Goal: Task Accomplishment & Management: Manage account settings

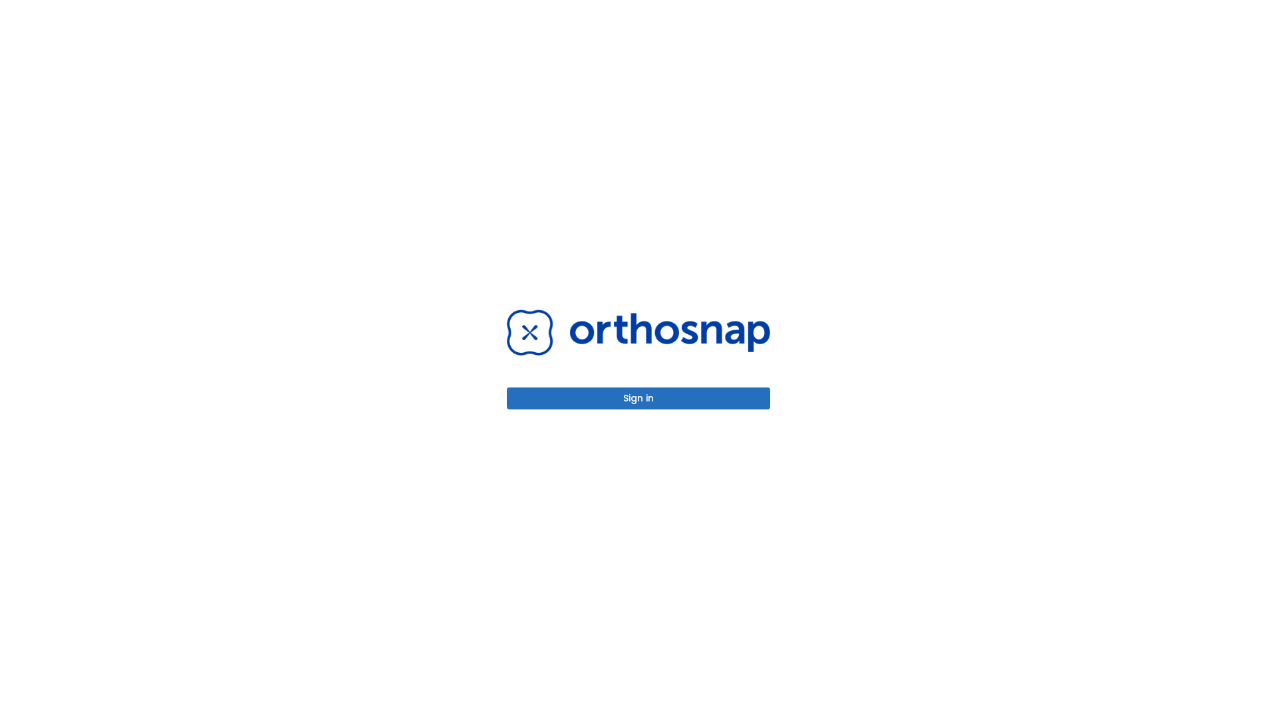
click at [639, 398] on button "Sign in" at bounding box center [638, 398] width 263 height 22
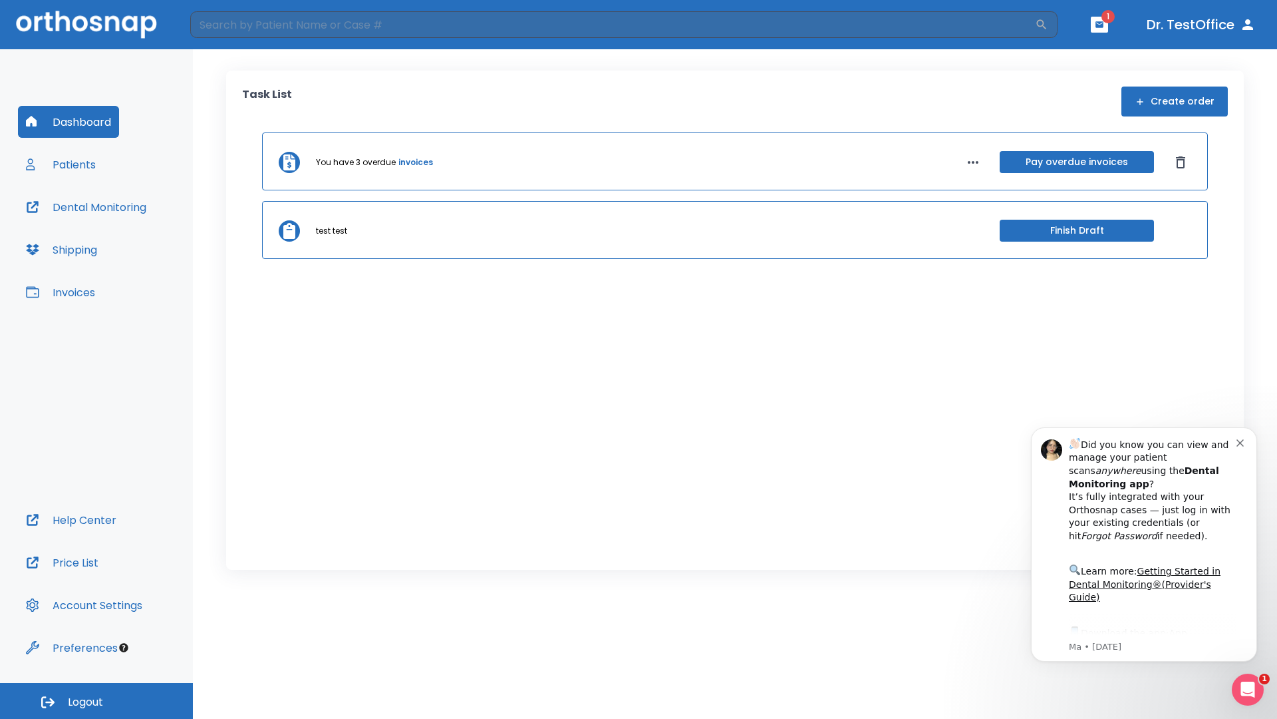
click at [96, 701] on span "Logout" at bounding box center [85, 702] width 35 height 15
